Goal: Transaction & Acquisition: Download file/media

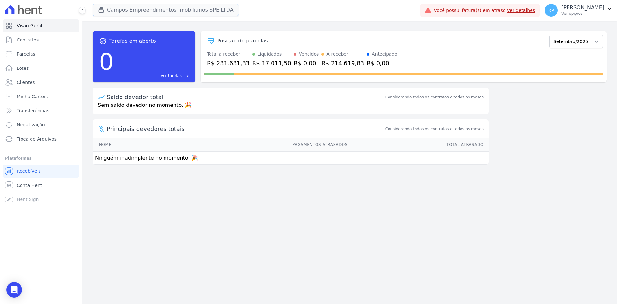
click at [197, 13] on button "Campos Empreendimentos Imobiliarios SPE LTDA" at bounding box center [166, 10] width 147 height 12
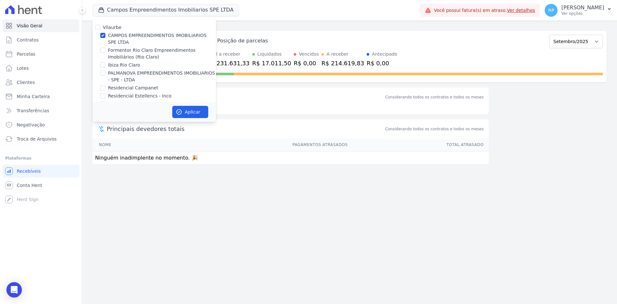
click at [132, 36] on label "CAMPOS EMPREENDIMENTOS IMOBILIARIOS SPE LTDA" at bounding box center [162, 38] width 108 height 13
click at [105, 36] on input "CAMPOS EMPREENDIMENTOS IMOBILIARIOS SPE LTDA" at bounding box center [102, 35] width 5 height 5
checkbox input "false"
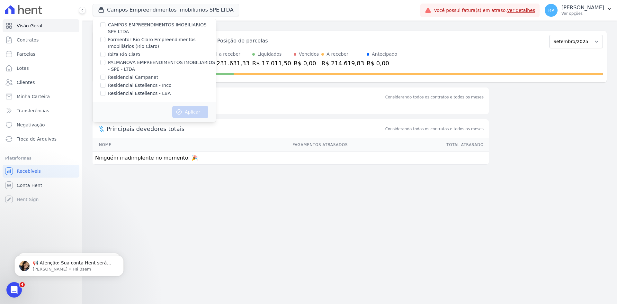
click at [135, 41] on label "Formentor Rio Claro Empreendimentos Imobiliários (Rio Claro)" at bounding box center [162, 42] width 108 height 13
click at [105, 41] on input "Formentor Rio Claro Empreendimentos Imobiliários (Rio Claro)" at bounding box center [102, 39] width 5 height 5
checkbox input "true"
click at [189, 110] on button "Aplicar" at bounding box center [190, 112] width 36 height 12
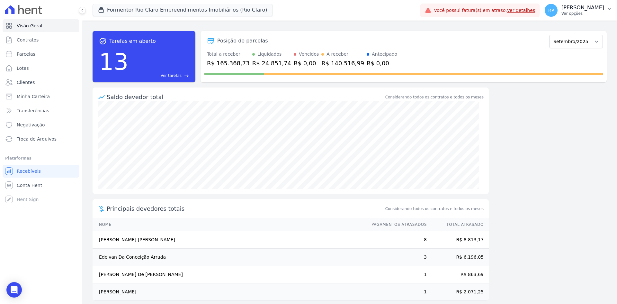
click at [558, 5] on span "RP" at bounding box center [551, 10] width 13 height 13
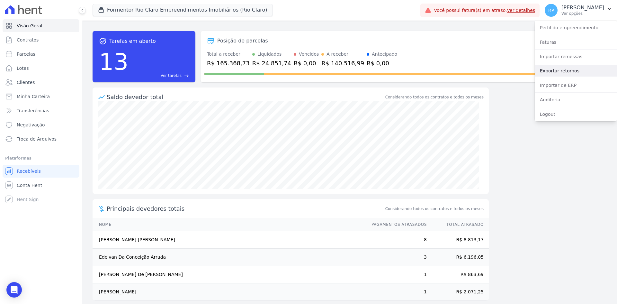
click at [559, 68] on link "Exportar retornos" at bounding box center [576, 71] width 82 height 12
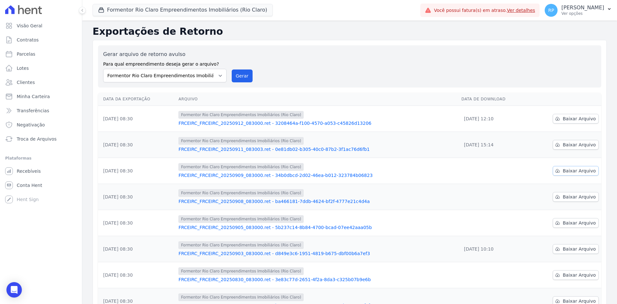
click at [571, 172] on span "Baixar Arquivo" at bounding box center [579, 170] width 33 height 6
